Goal: Task Accomplishment & Management: Manage account settings

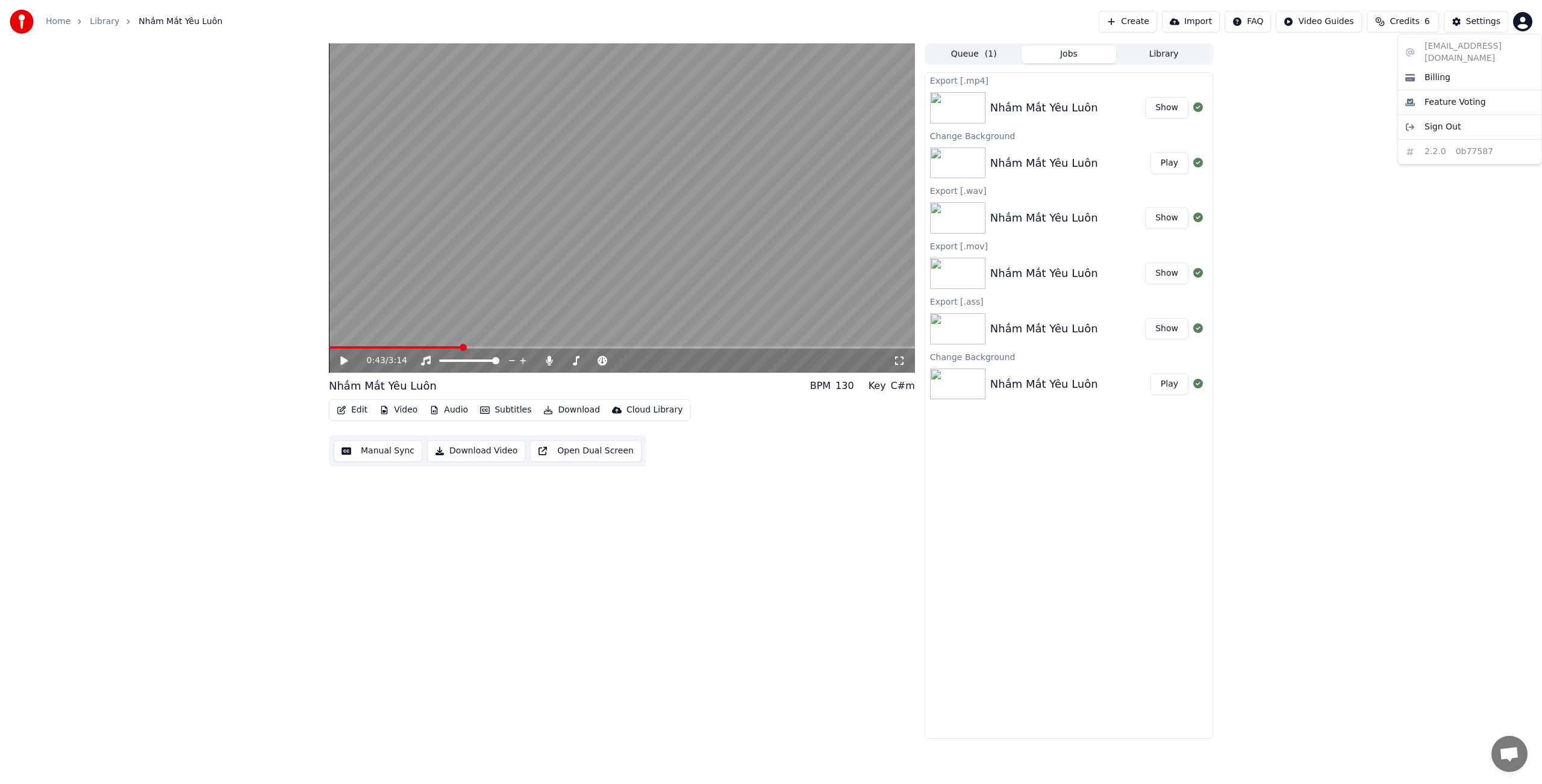
click at [1524, 23] on html "Home Library Nhắm Mắt Yêu Luôn Create Import FAQ Video Guides Credits 6 Setting…" at bounding box center [771, 392] width 1542 height 784
click at [1477, 23] on html "Home Library Nhắm Mắt Yêu Luôn Create Import FAQ Video Guides Credits 6 Setting…" at bounding box center [771, 392] width 1542 height 784
click at [1477, 20] on div "Settings" at bounding box center [1483, 21] width 34 height 12
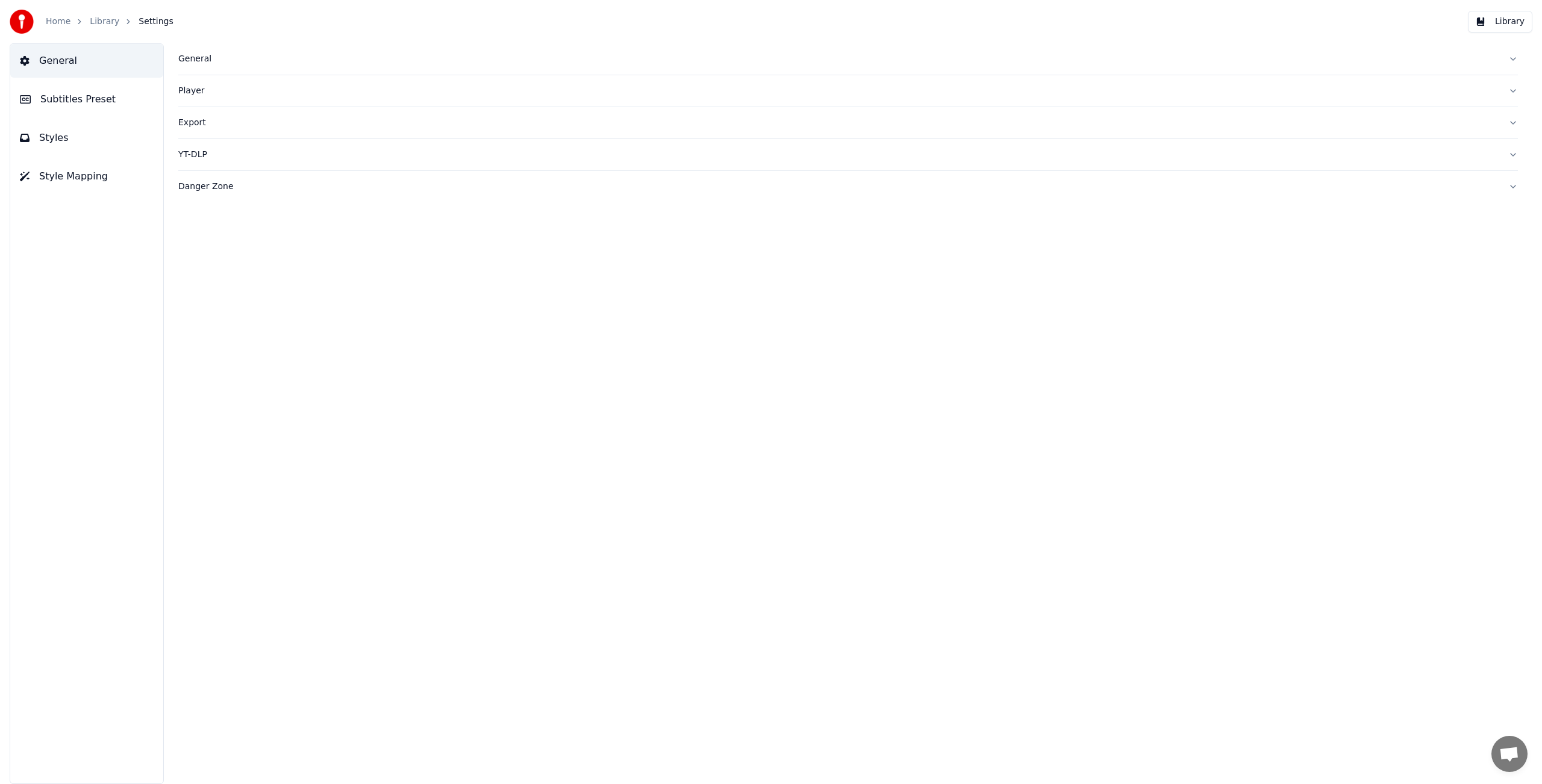
click at [23, 13] on img at bounding box center [21, 21] width 24 height 24
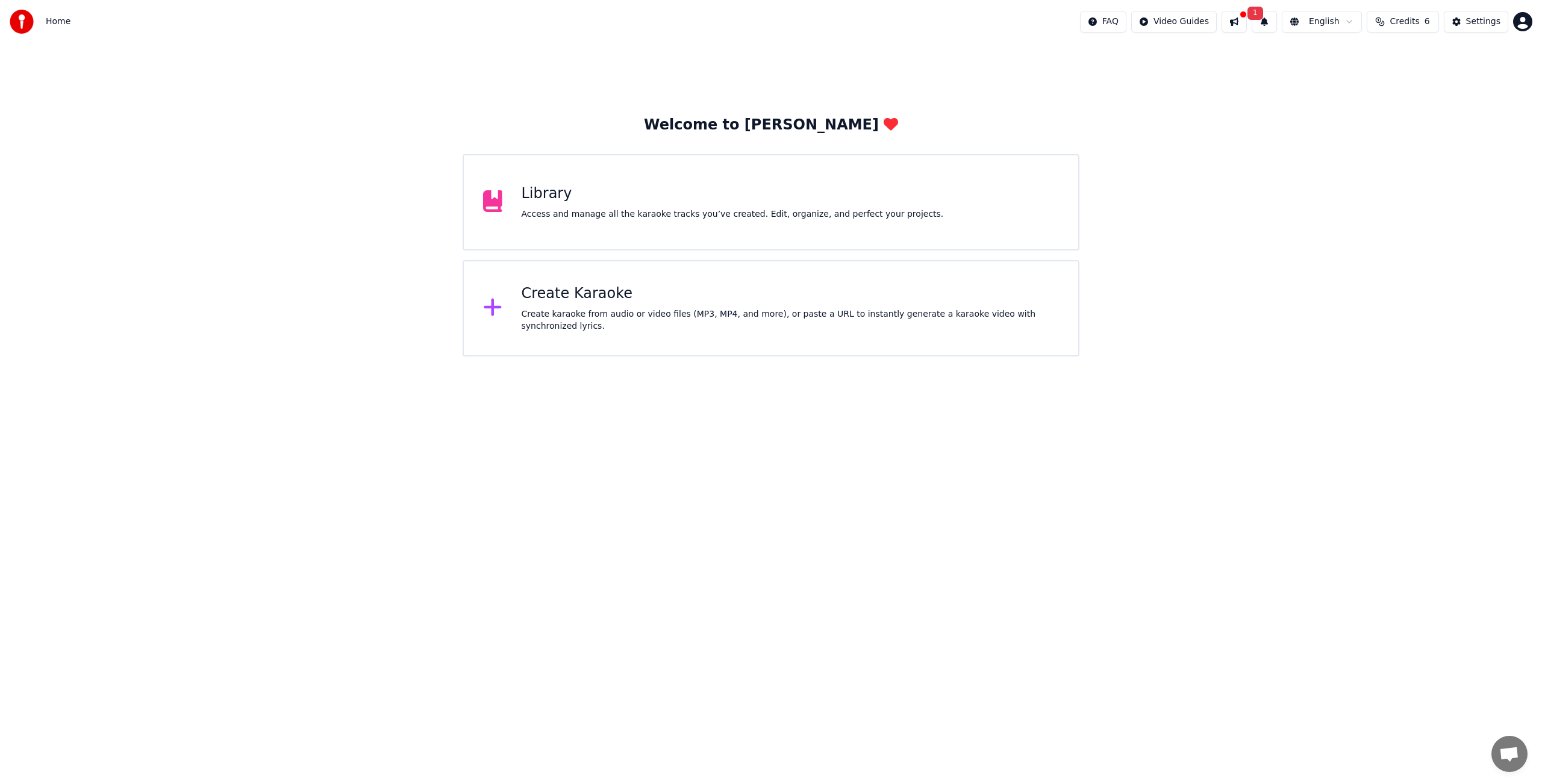
click at [1521, 21] on html "Home FAQ Video Guides 1 English Credits 6 Settings Welcome to Youka Library Acc…" at bounding box center [771, 178] width 1542 height 356
click at [1447, 71] on span "Billing" at bounding box center [1437, 77] width 26 height 12
click at [1482, 22] on div "Settings" at bounding box center [1483, 21] width 34 height 12
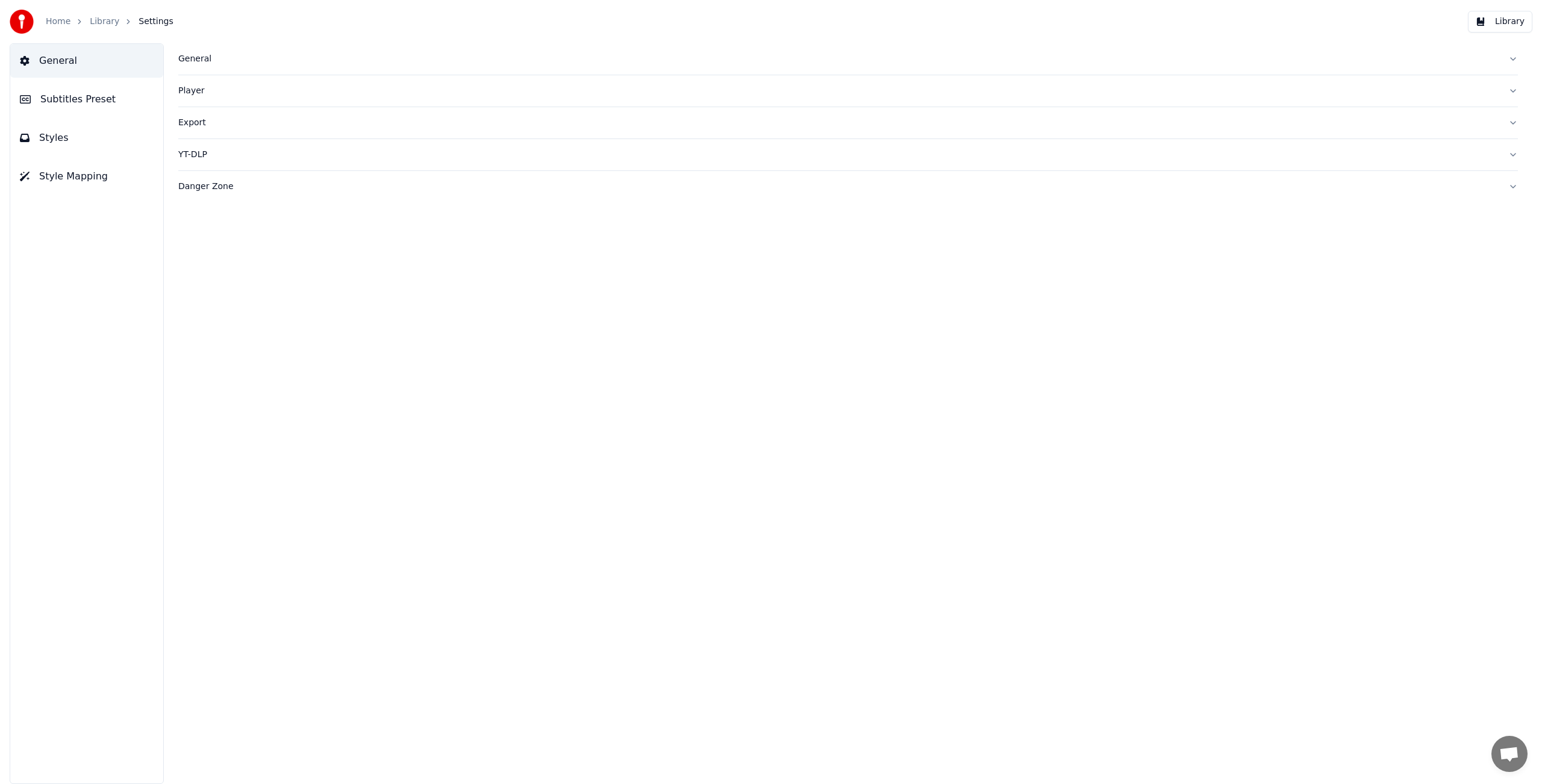
click at [29, 11] on img at bounding box center [21, 21] width 24 height 24
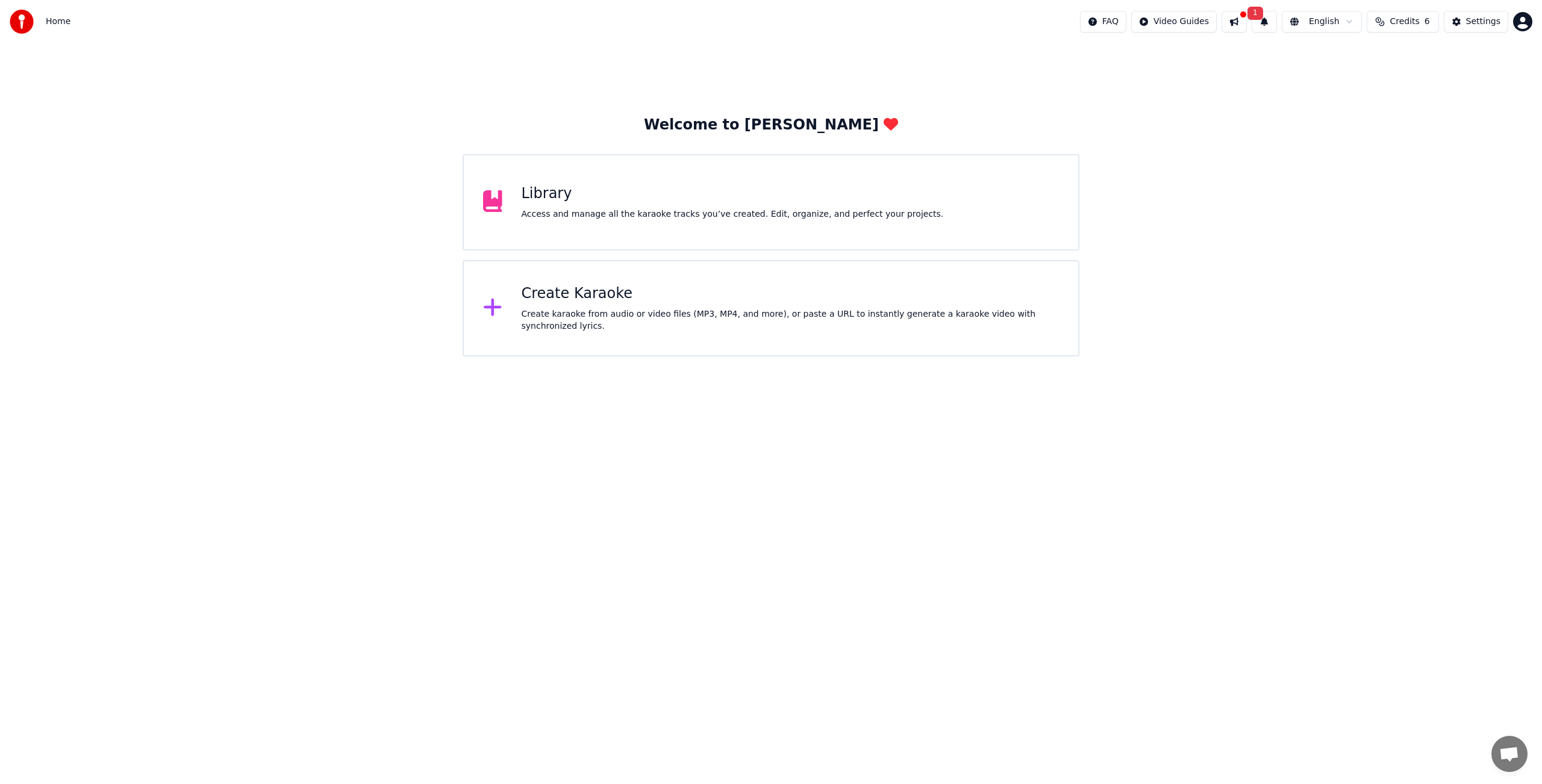
click at [1408, 22] on span "Credits" at bounding box center [1404, 21] width 29 height 12
click at [1417, 113] on button "Refresh" at bounding box center [1404, 111] width 62 height 22
click at [1386, 78] on td "6" at bounding box center [1380, 80] width 54 height 22
